Goal: Find specific page/section: Find specific page/section

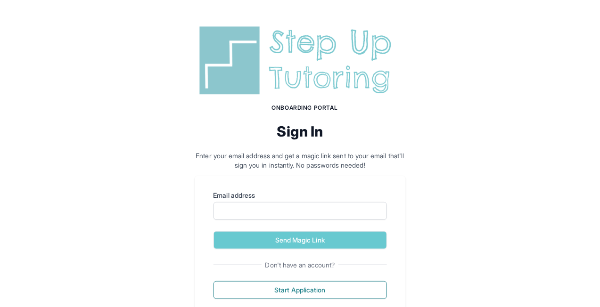
scroll to position [29, 0]
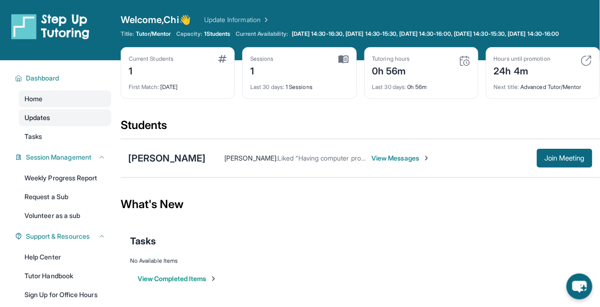
click at [65, 126] on link "Updates" at bounding box center [65, 117] width 92 height 17
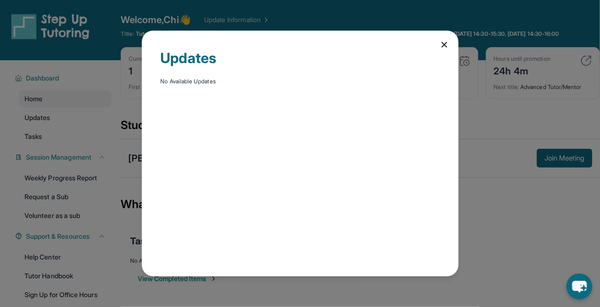
click at [449, 46] on div "Updates No Available Updates" at bounding box center [300, 154] width 317 height 246
click at [442, 45] on icon at bounding box center [444, 44] width 9 height 9
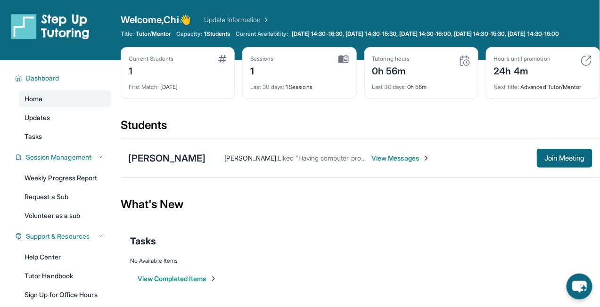
click at [467, 66] on img at bounding box center [464, 60] width 11 height 11
click at [503, 20] on div "Welcome, Chi 👋 Update Information" at bounding box center [360, 19] width 479 height 13
